Goal: Task Accomplishment & Management: Use online tool/utility

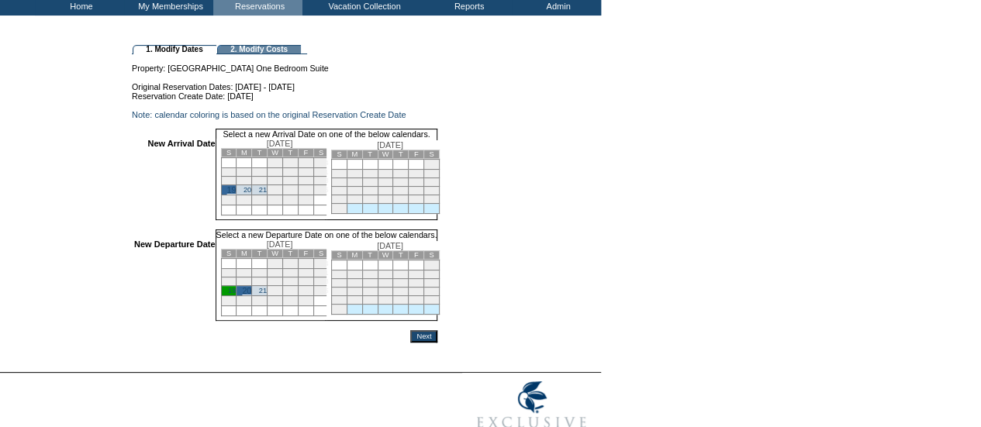
scroll to position [94, 0]
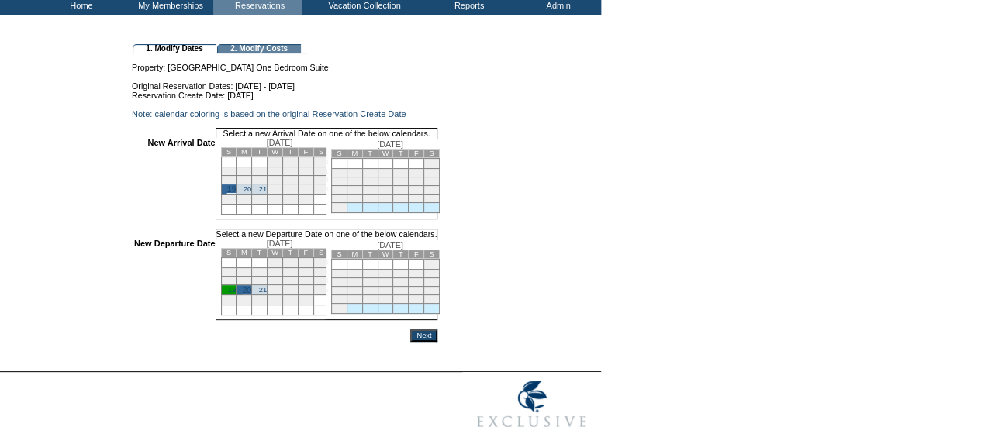
click at [438, 342] on input "Next" at bounding box center [423, 336] width 27 height 12
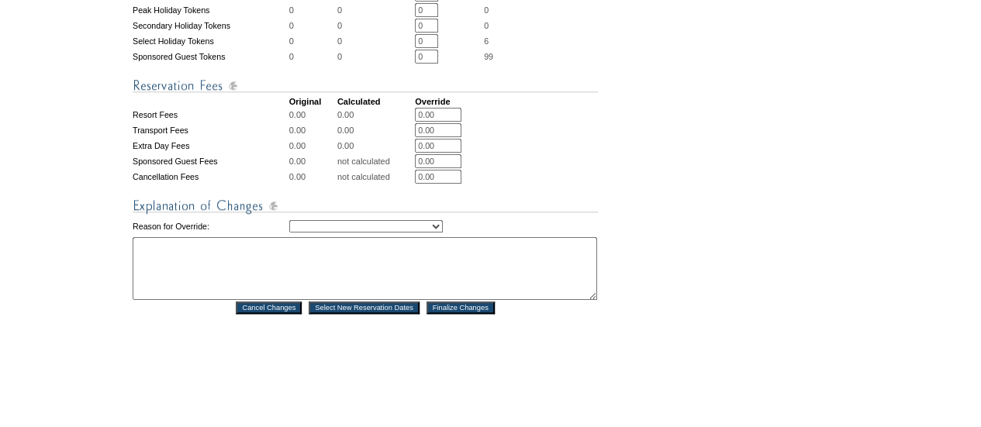
scroll to position [659, 0]
click at [388, 232] on select "Creating Continuous Stay Days Rebooked After Cancellation Editing Occupant Expe…" at bounding box center [366, 226] width 154 height 12
select select "1043"
click at [289, 232] on select "Creating Continuous Stay Days Rebooked After Cancellation Editing Occupant Expe…" at bounding box center [366, 226] width 154 height 12
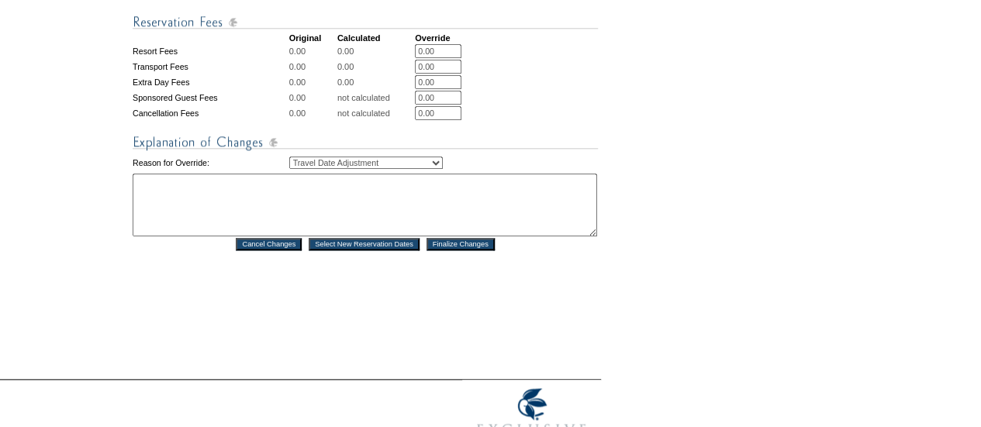
scroll to position [730, 0]
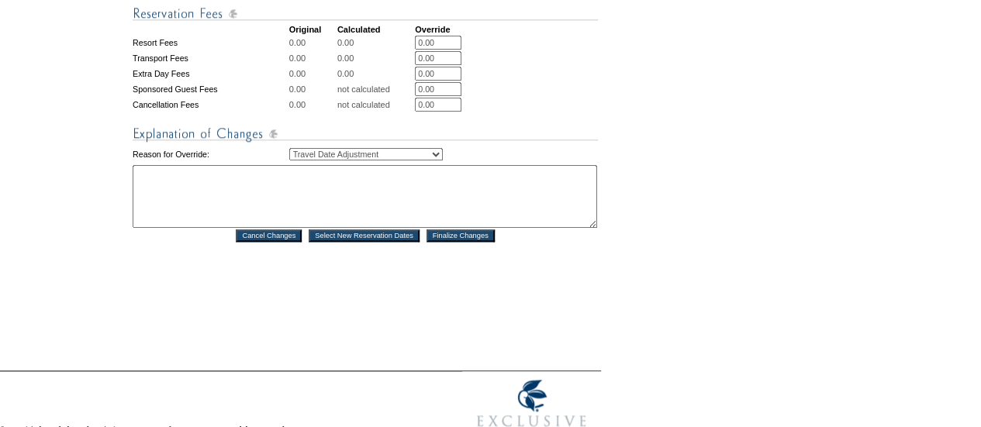
click at [455, 228] on textarea at bounding box center [365, 196] width 465 height 63
type textarea "KF"
click at [465, 242] on input "Finalize Changes" at bounding box center [461, 236] width 68 height 12
